Goal: Transaction & Acquisition: Purchase product/service

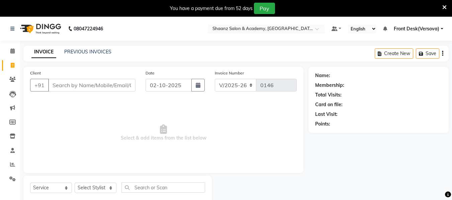
select select "8719"
select select "service"
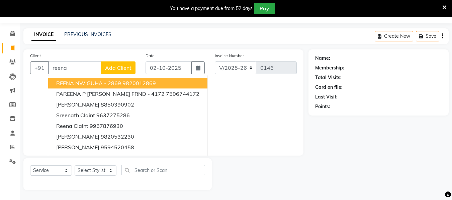
click at [123, 83] on ngb-highlight "9820012869" at bounding box center [138, 83] width 33 height 7
type input "9820012869"
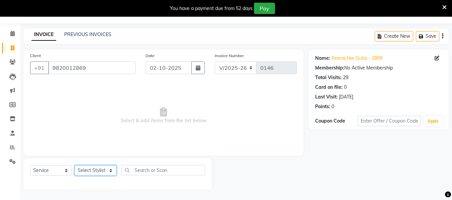
click at [111, 169] on select "Select Stylist [PERSON_NAME] deepa [PERSON_NAME] Front Desk(Versova) [PERSON_NA…" at bounding box center [96, 171] width 42 height 10
select select "88486"
click at [75, 166] on select "Select Stylist [PERSON_NAME] deepa [PERSON_NAME] Front Desk(Versova) [PERSON_NA…" at bounding box center [96, 171] width 42 height 10
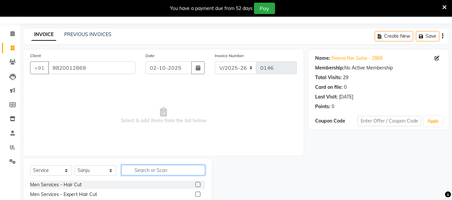
click at [141, 169] on input "text" at bounding box center [163, 170] width 84 height 10
type input "eye"
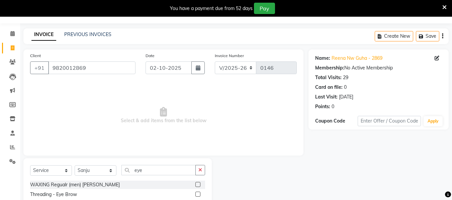
click at [195, 195] on label at bounding box center [197, 194] width 5 height 5
click at [195, 195] on input "checkbox" at bounding box center [197, 195] width 4 height 4
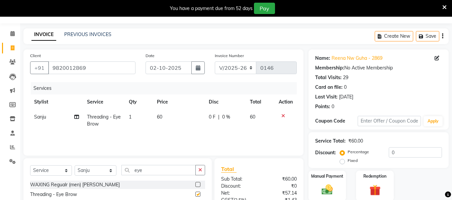
checkbox input "false"
click at [163, 116] on td "60" at bounding box center [179, 121] width 52 height 22
select select "88486"
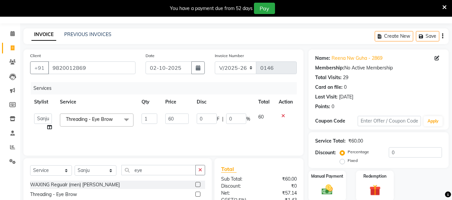
click at [163, 116] on td "60" at bounding box center [176, 122] width 31 height 25
click at [175, 118] on input "60" at bounding box center [176, 119] width 23 height 10
type input "6"
type input "70"
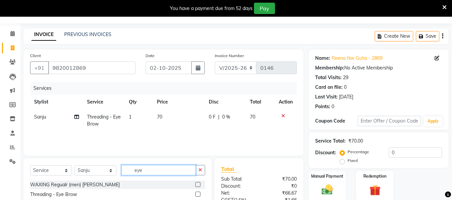
click at [141, 171] on input "eye" at bounding box center [158, 170] width 74 height 10
type input "e"
type input "wax up"
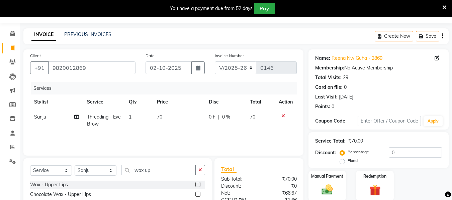
click at [195, 185] on label at bounding box center [197, 184] width 5 height 5
click at [195, 185] on input "checkbox" at bounding box center [197, 185] width 4 height 4
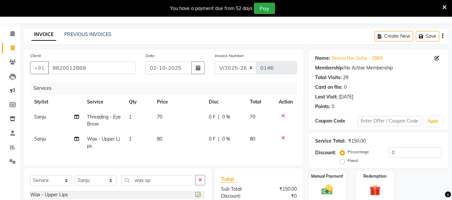
checkbox input "false"
click at [163, 139] on td "80" at bounding box center [179, 143] width 52 height 22
select select "88486"
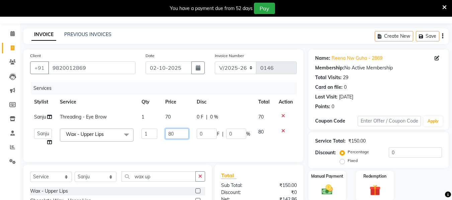
click at [174, 134] on input "80" at bounding box center [176, 134] width 23 height 10
type input "8"
type input "100"
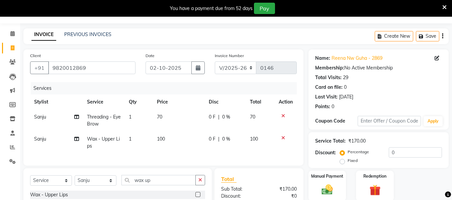
click at [193, 151] on div "Services Stylist Service Qty Price Disc Total Action [PERSON_NAME] Threading - …" at bounding box center [163, 120] width 267 height 77
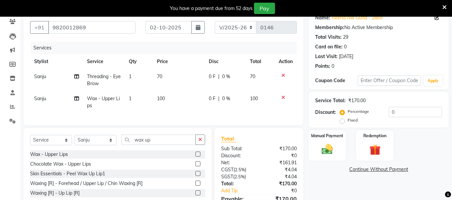
scroll to position [46, 0]
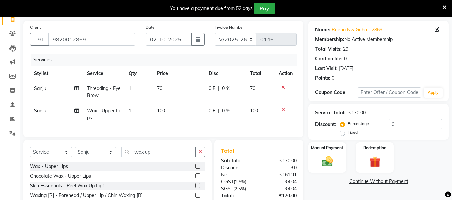
click at [282, 88] on icon at bounding box center [283, 87] width 4 height 5
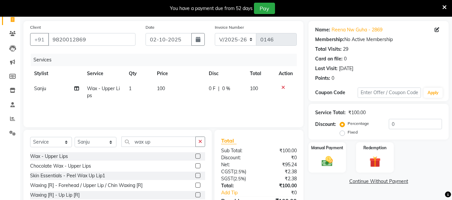
click at [282, 88] on icon at bounding box center [283, 87] width 4 height 5
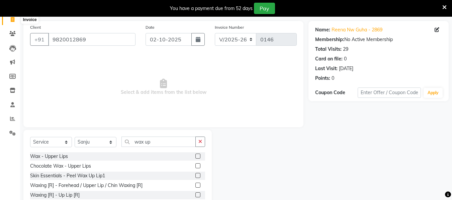
click at [13, 19] on icon at bounding box center [13, 19] width 4 height 5
select select "service"
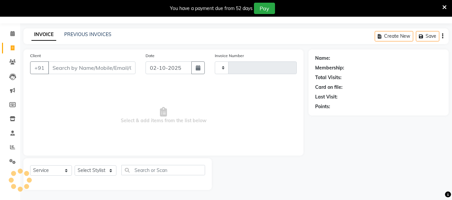
type input "0146"
select select "8719"
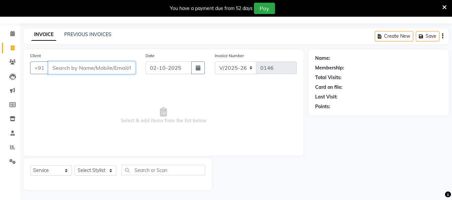
click at [55, 68] on input "Client" at bounding box center [91, 68] width 87 height 13
click at [68, 68] on input "nose" at bounding box center [74, 68] width 53 height 13
type input "n"
type input "f"
type input "m"
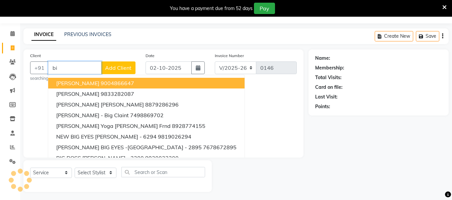
type input "b"
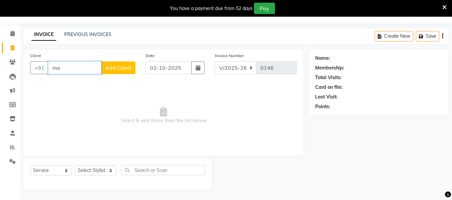
type input "m"
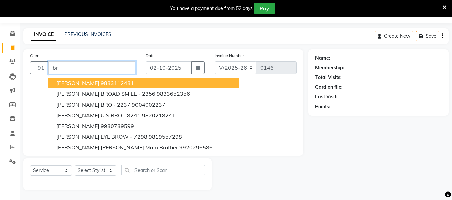
type input "b"
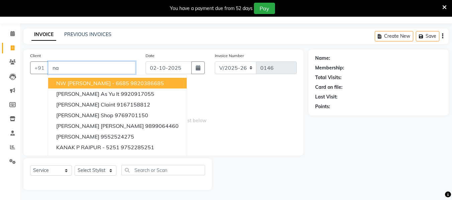
type input "n"
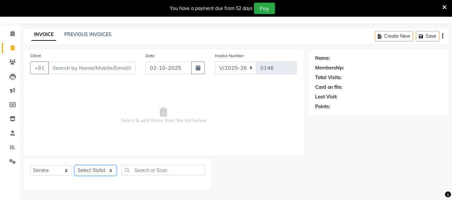
click at [111, 170] on select "Select Stylist [PERSON_NAME] deepa [PERSON_NAME] Front Desk(Versova) [PERSON_NA…" at bounding box center [96, 171] width 42 height 10
select select "88483"
click at [75, 166] on select "Select Stylist [PERSON_NAME] deepa [PERSON_NAME] Front Desk(Versova) [PERSON_NA…" at bounding box center [96, 171] width 42 height 10
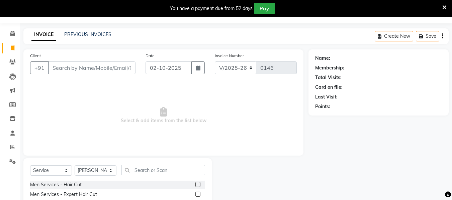
click at [195, 184] on label at bounding box center [197, 184] width 5 height 5
click at [195, 184] on input "checkbox" at bounding box center [197, 185] width 4 height 4
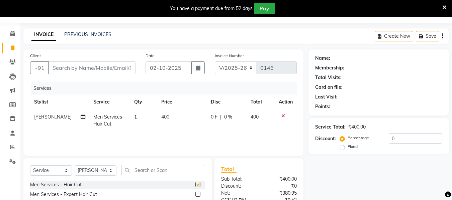
checkbox input "false"
click at [167, 116] on td "400" at bounding box center [182, 121] width 50 height 22
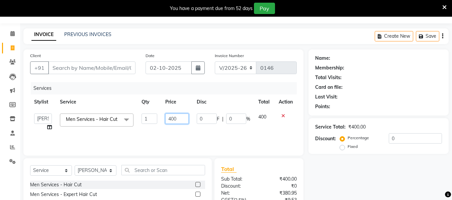
click at [180, 117] on input "400" at bounding box center [176, 119] width 23 height 10
type input "4"
type input "350"
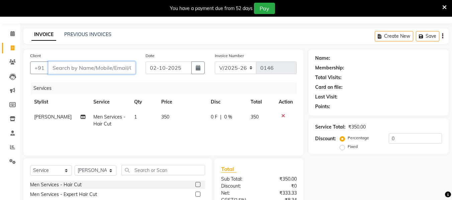
click at [75, 65] on input "Client" at bounding box center [91, 68] width 87 height 13
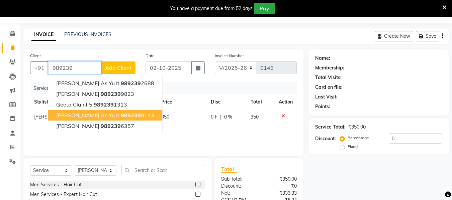
click at [79, 114] on span "[PERSON_NAME] As Yu It" at bounding box center [87, 115] width 63 height 7
type input "9892398143"
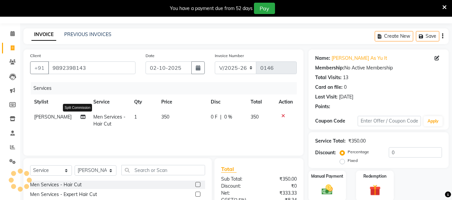
click at [81, 114] on span at bounding box center [83, 117] width 5 height 7
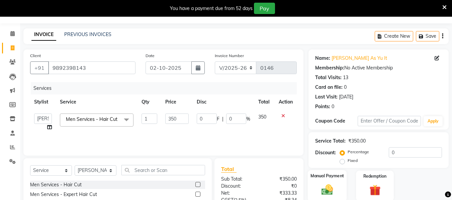
click at [328, 191] on img at bounding box center [327, 189] width 19 height 13
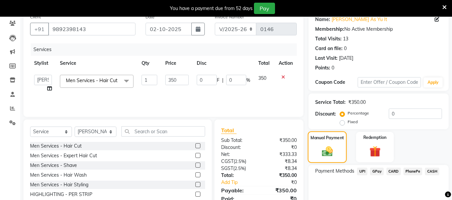
scroll to position [58, 0]
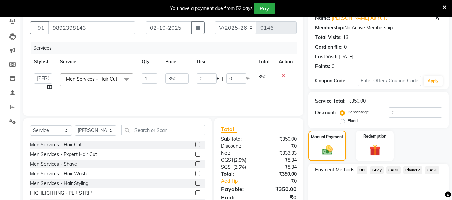
click at [375, 167] on span "GPay" at bounding box center [377, 171] width 14 height 8
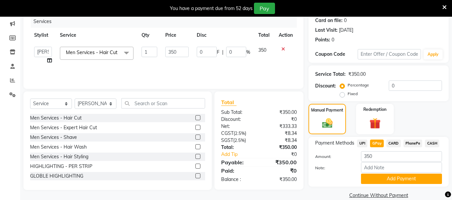
scroll to position [95, 0]
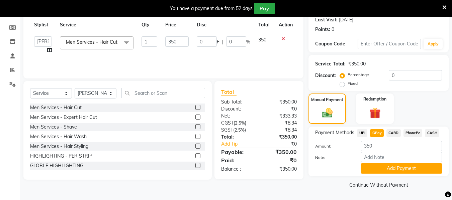
click at [375, 166] on button "Add Payment" at bounding box center [401, 169] width 81 height 10
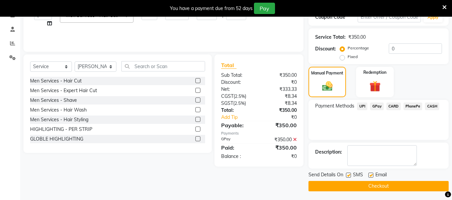
scroll to position [123, 0]
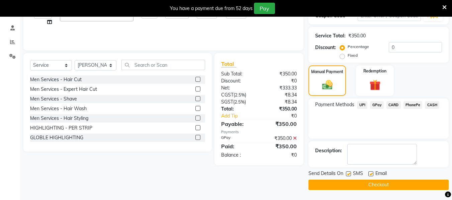
click at [371, 173] on label at bounding box center [370, 174] width 5 height 5
click at [371, 173] on input "checkbox" at bounding box center [370, 174] width 4 height 4
checkbox input "false"
click at [349, 176] on label at bounding box center [348, 174] width 5 height 5
click at [349, 176] on input "checkbox" at bounding box center [348, 174] width 4 height 4
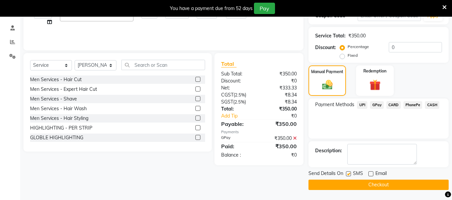
checkbox input "false"
click at [370, 182] on button "Checkout" at bounding box center [378, 185] width 140 height 10
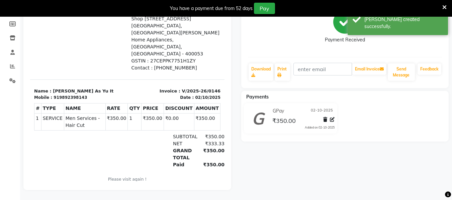
click at [237, 32] on div "[PERSON_NAME] As Yu It Prebook Payment Received Download Print Email Invoice Se…" at bounding box center [345, 81] width 218 height 217
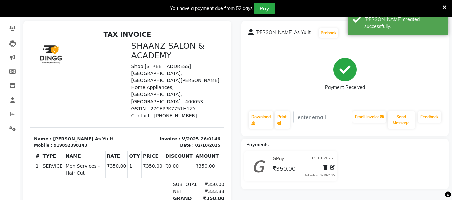
scroll to position [50, 0]
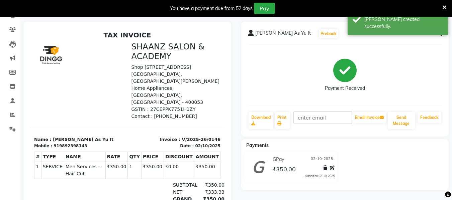
click at [53, 24] on div at bounding box center [127, 130] width 208 height 217
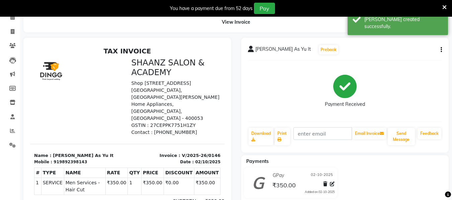
scroll to position [23, 0]
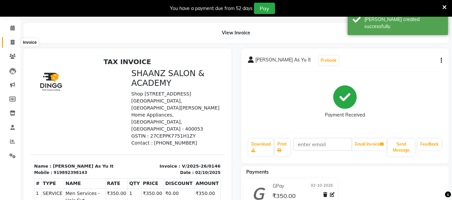
click at [11, 42] on icon at bounding box center [13, 42] width 4 height 5
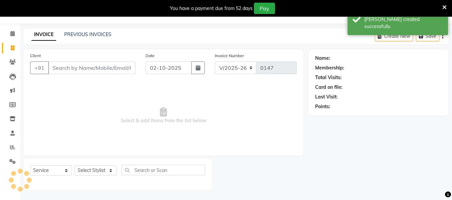
click at [11, 43] on link "Invoice" at bounding box center [10, 48] width 16 height 11
select select "8719"
select select "service"
